Goal: Transaction & Acquisition: Purchase product/service

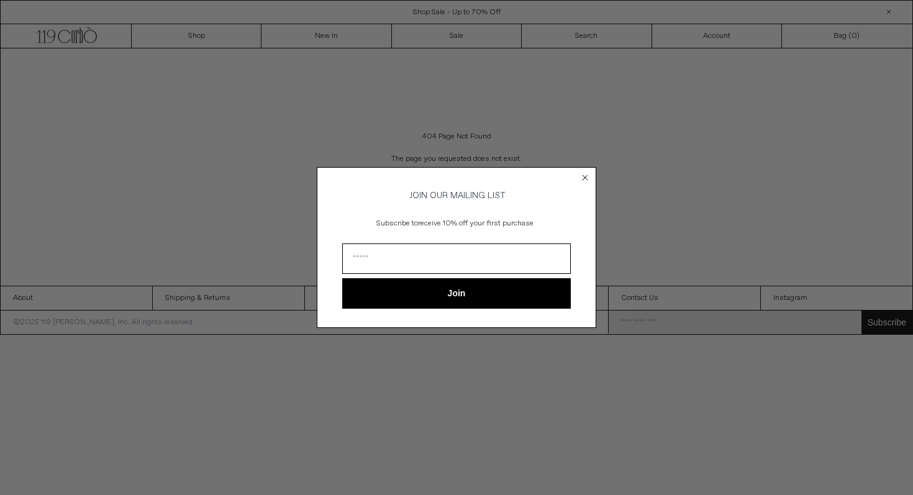
click at [586, 176] on circle "Close dialog" at bounding box center [585, 178] width 12 height 12
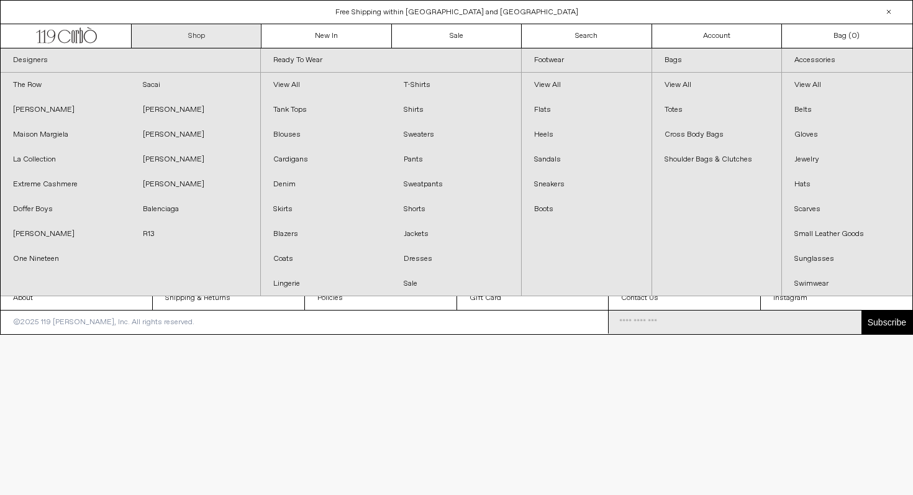
click at [189, 37] on link "Shop" at bounding box center [197, 36] width 130 height 24
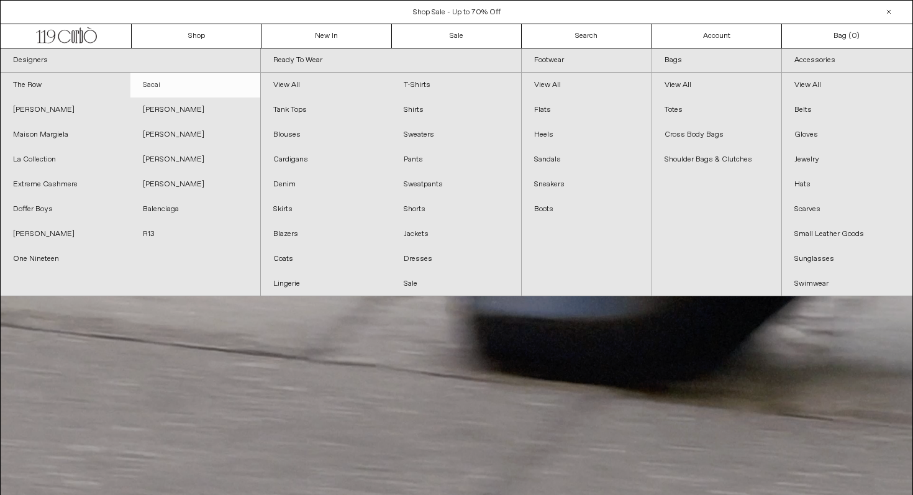
click at [155, 86] on link "Sacai" at bounding box center [195, 85] width 130 height 25
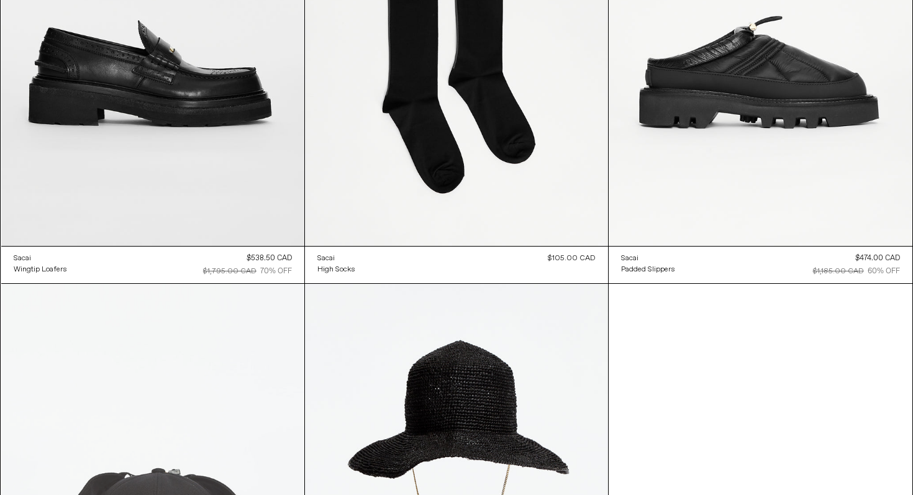
scroll to position [7984, 0]
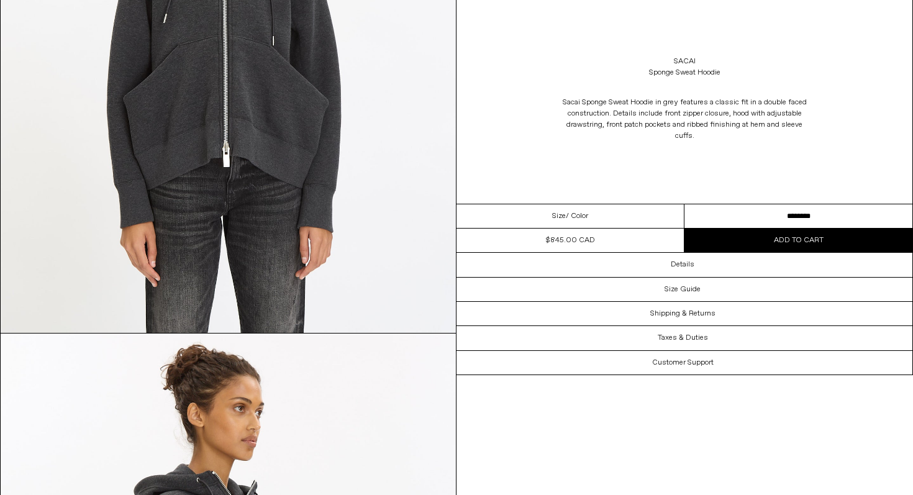
scroll to position [477, 0]
